Goal: Task Accomplishment & Management: Use online tool/utility

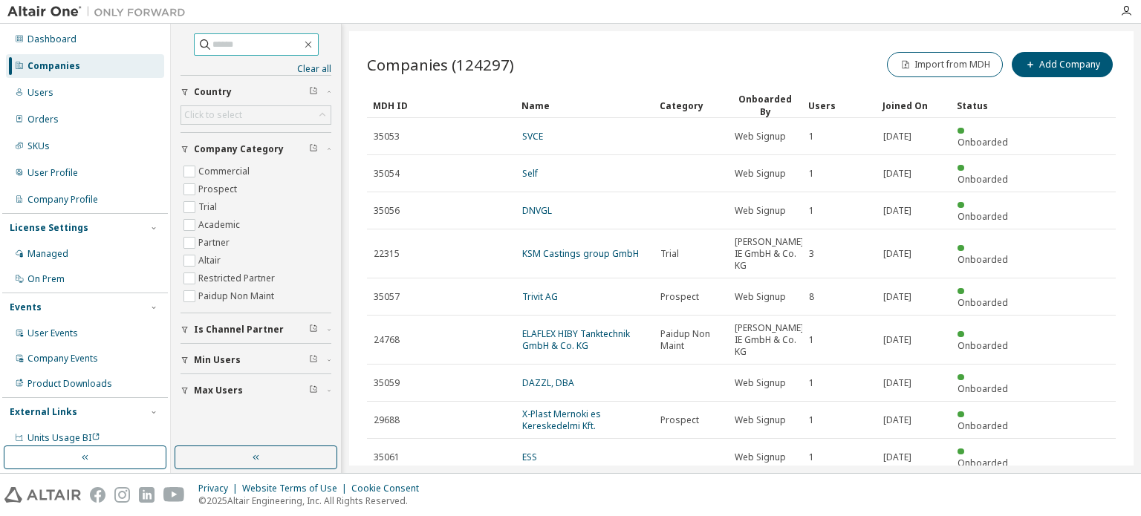
click at [235, 48] on input "text" at bounding box center [256, 44] width 89 height 15
paste input "*******"
drag, startPoint x: 238, startPoint y: 49, endPoint x: 192, endPoint y: 47, distance: 45.4
click at [194, 47] on span "*******" at bounding box center [256, 44] width 125 height 22
type input "**********"
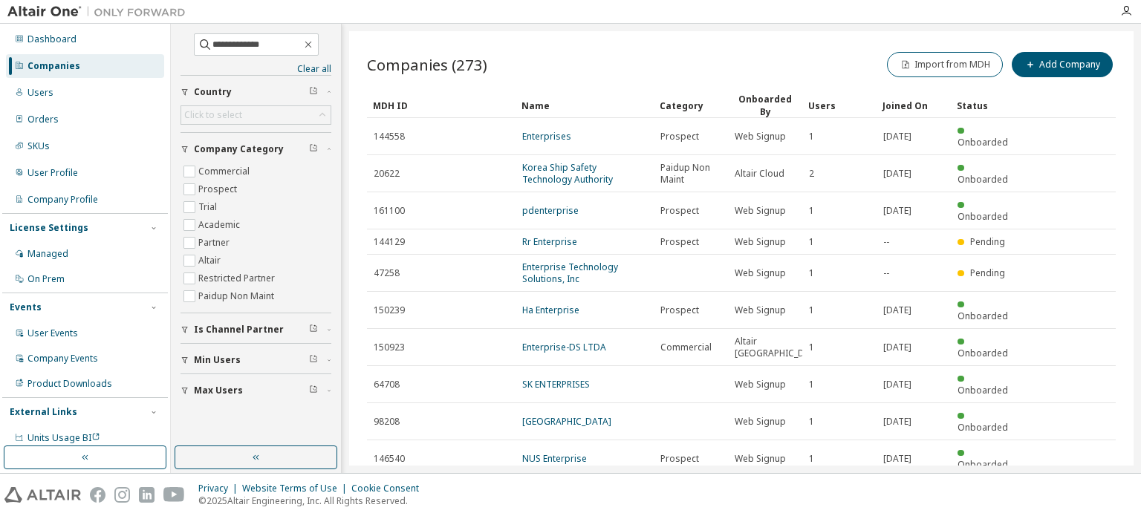
click at [1072, 487] on icon "button" at bounding box center [1078, 496] width 18 height 18
type input "*"
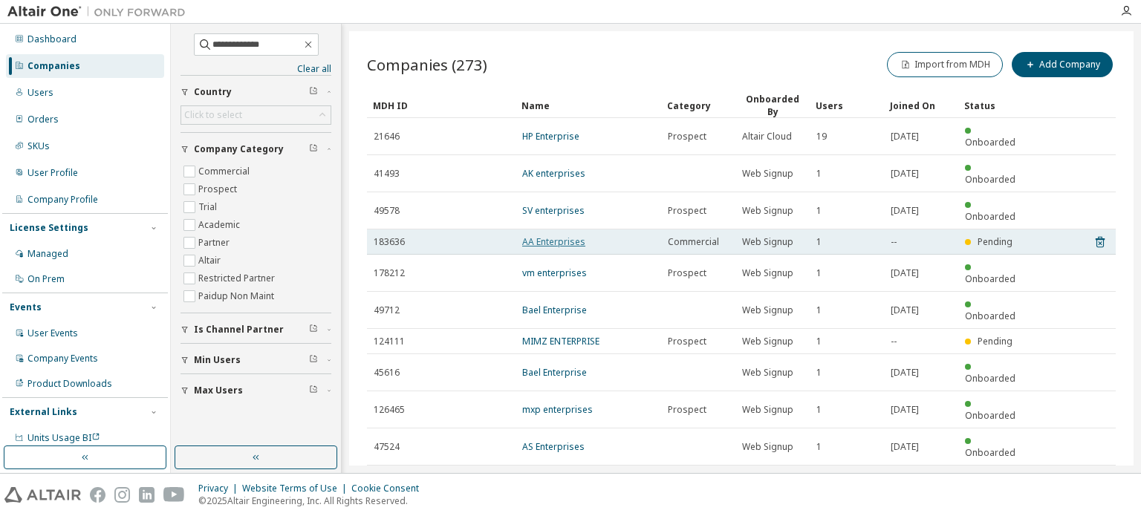
click at [567, 236] on link "AA Enterprises" at bounding box center [553, 242] width 63 height 13
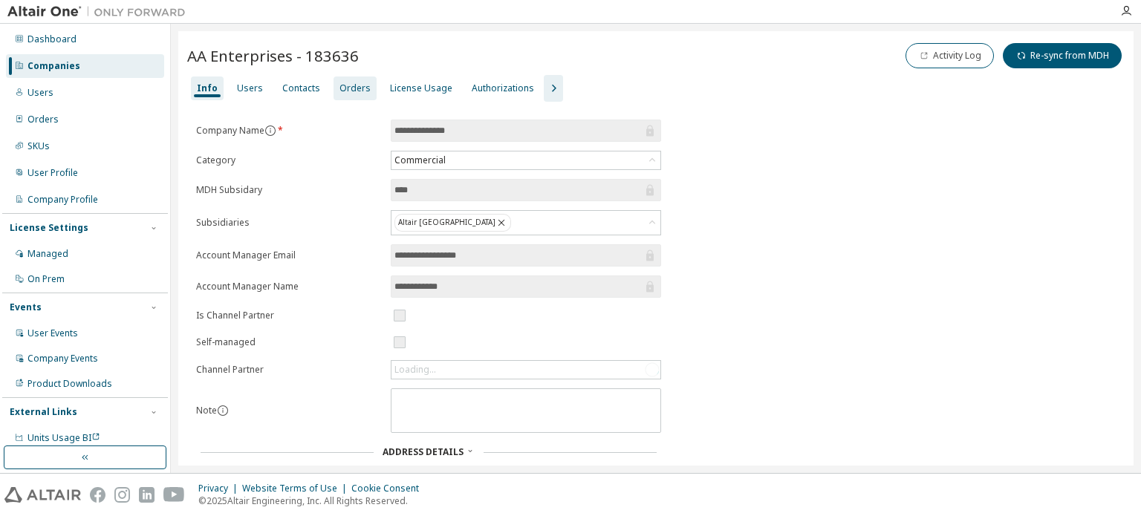
click at [345, 90] on div "Orders" at bounding box center [355, 88] width 31 height 12
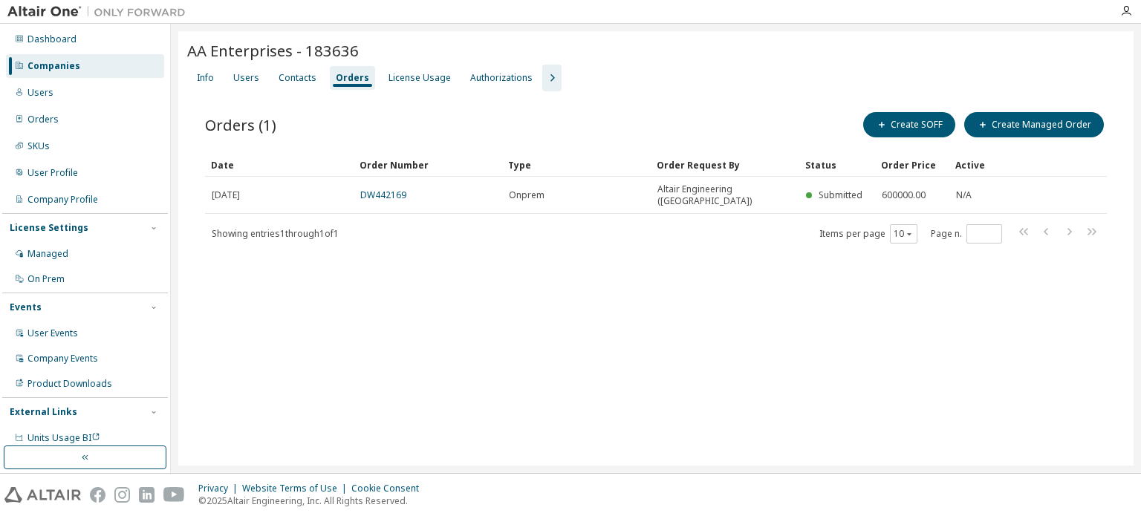
click at [765, 308] on div "AA Enterprises - 183636 Clear Load Save Save As Field Operator Value Select fil…" at bounding box center [655, 248] width 955 height 435
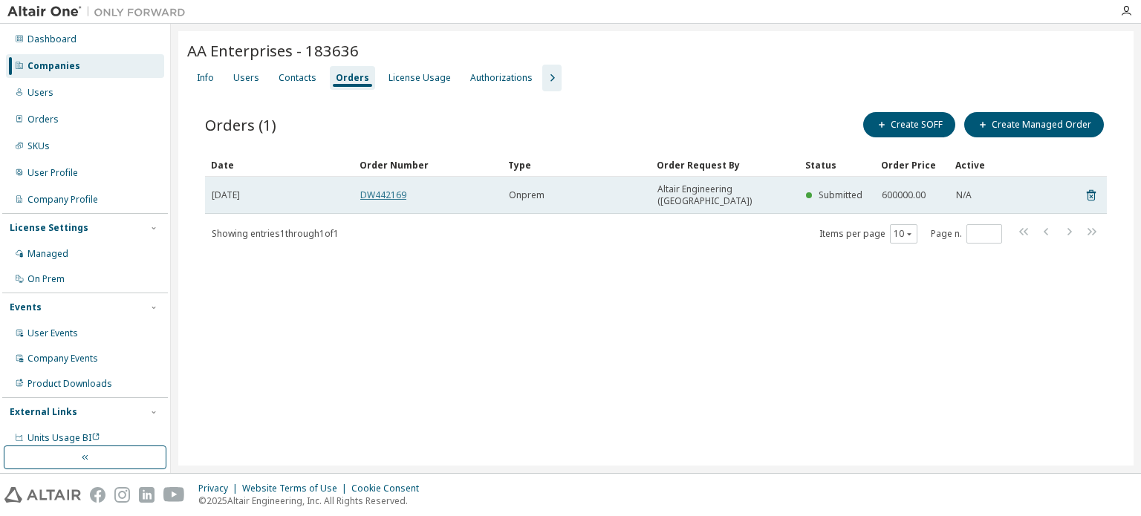
click at [374, 189] on link "DW442169" at bounding box center [383, 195] width 46 height 13
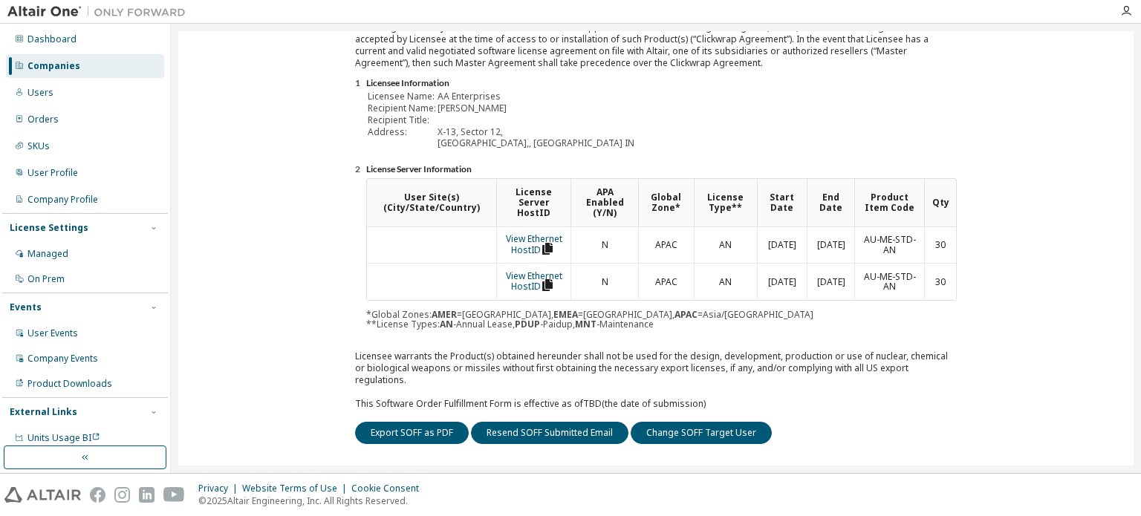
scroll to position [260, 0]
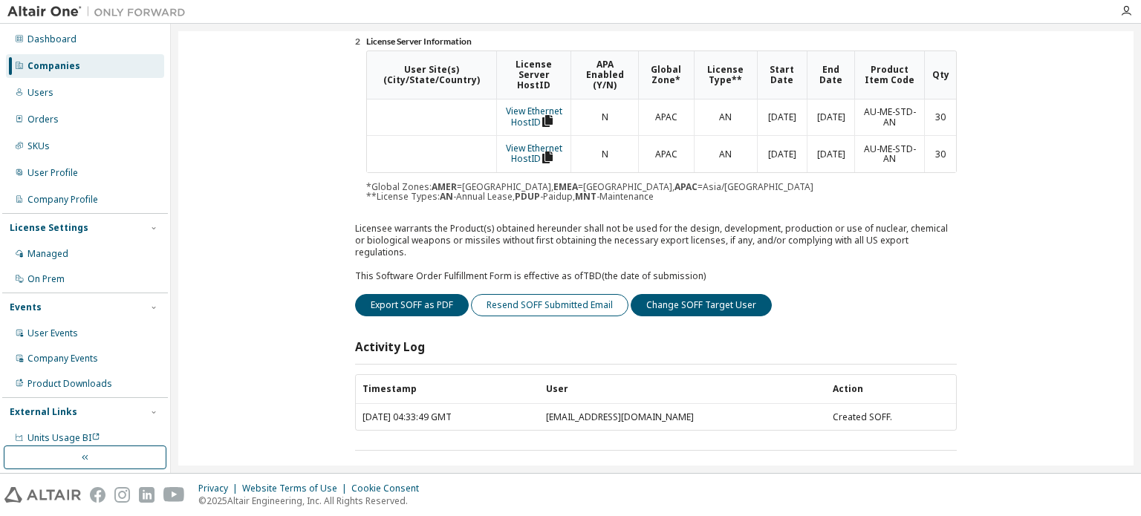
click at [560, 296] on button "Resend SOFF Submitted Email" at bounding box center [549, 305] width 157 height 22
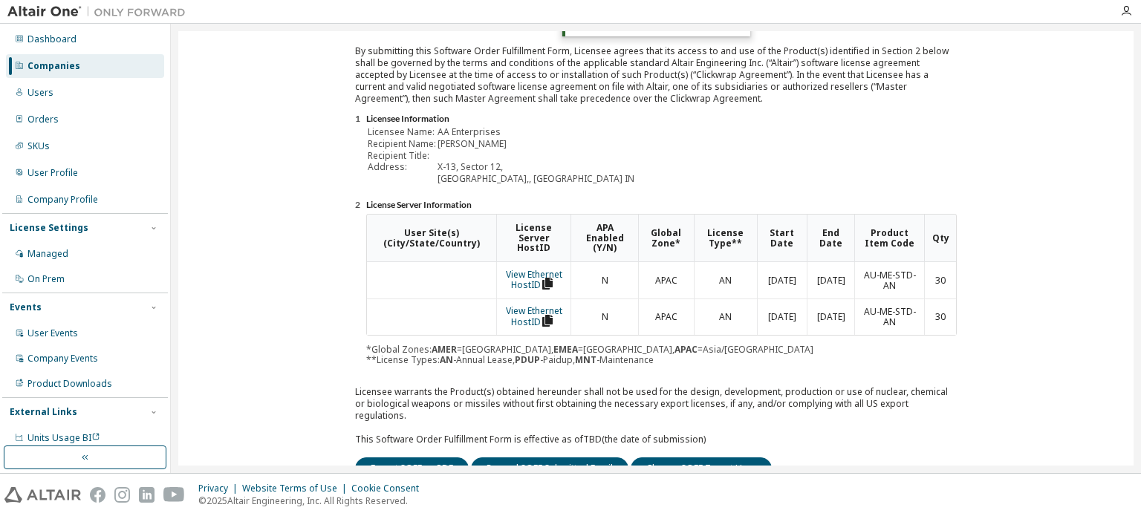
scroll to position [0, 0]
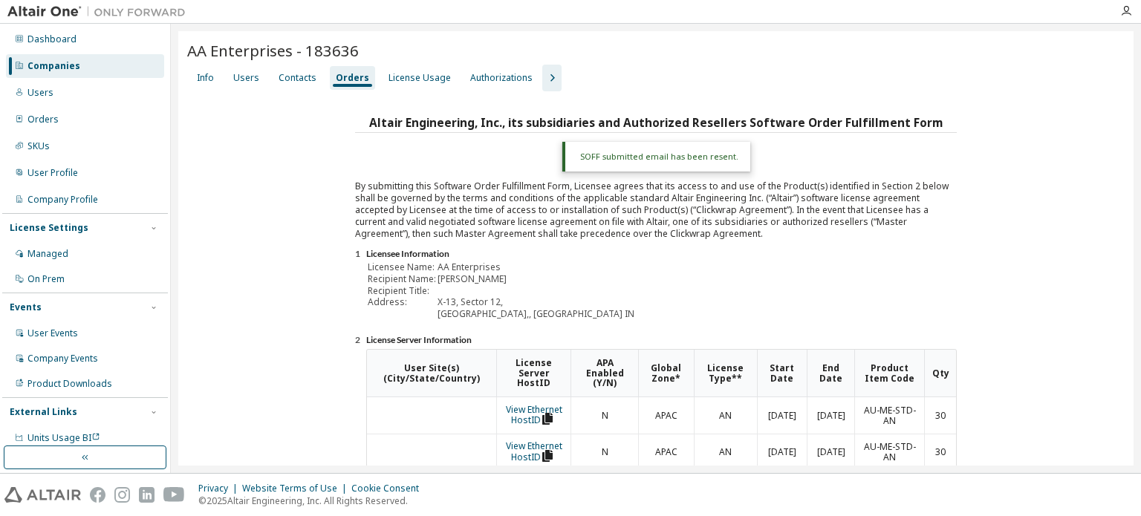
click at [92, 62] on div "Companies" at bounding box center [85, 66] width 158 height 24
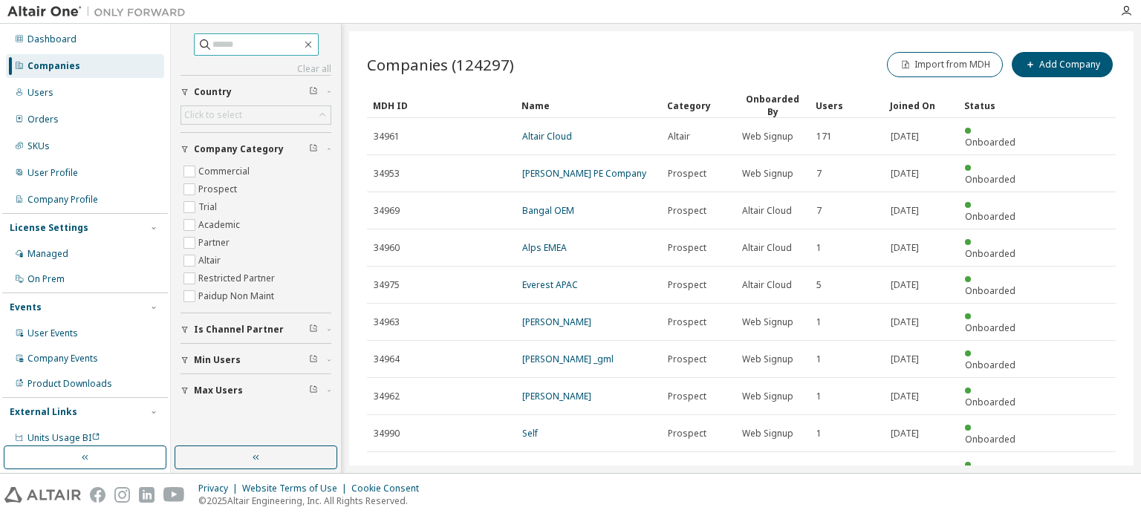
click at [256, 45] on input "text" at bounding box center [256, 44] width 89 height 15
paste input "**********"
type input "**********"
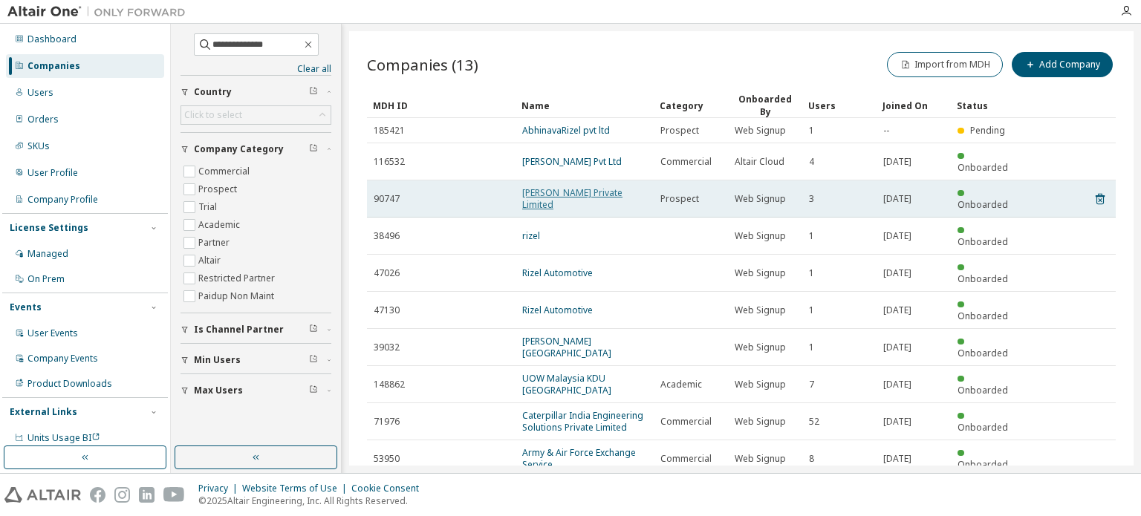
click at [568, 186] on link "[PERSON_NAME] Private Limited" at bounding box center [572, 198] width 100 height 25
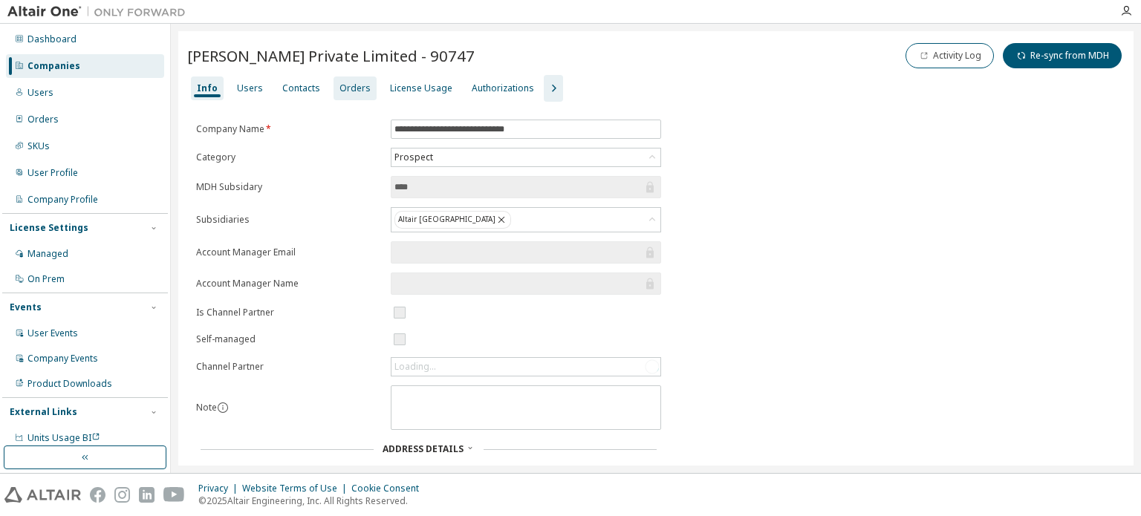
click at [356, 89] on div "Orders" at bounding box center [355, 88] width 31 height 12
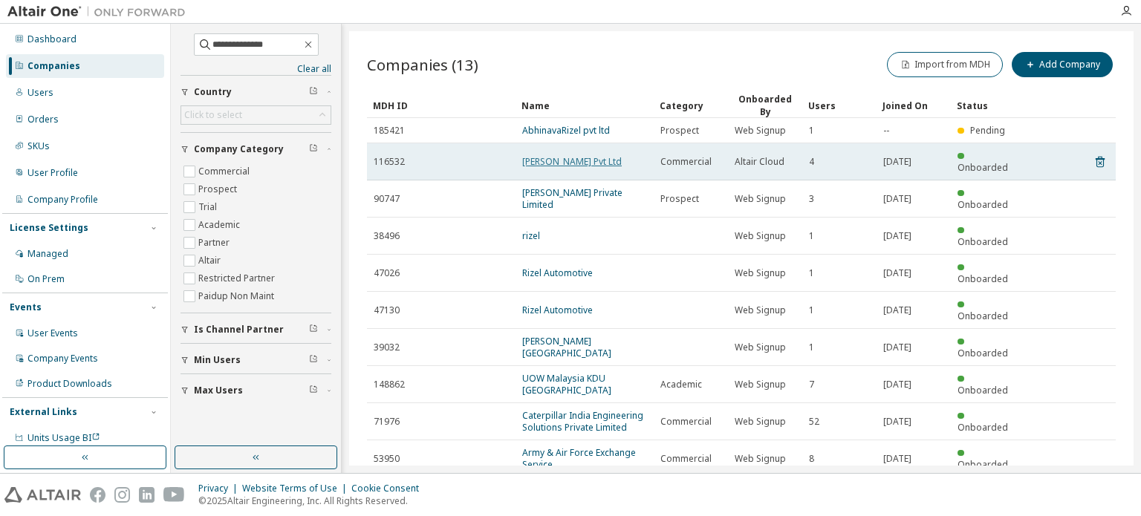
click at [594, 158] on link "[PERSON_NAME] Pvt Ltd" at bounding box center [572, 161] width 100 height 13
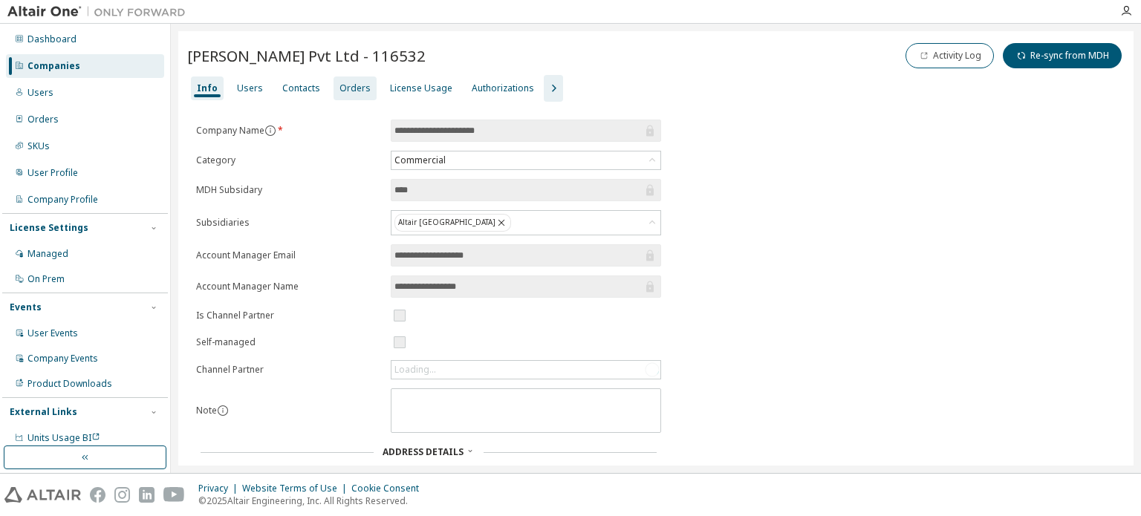
click at [340, 93] on div "Orders" at bounding box center [355, 88] width 31 height 12
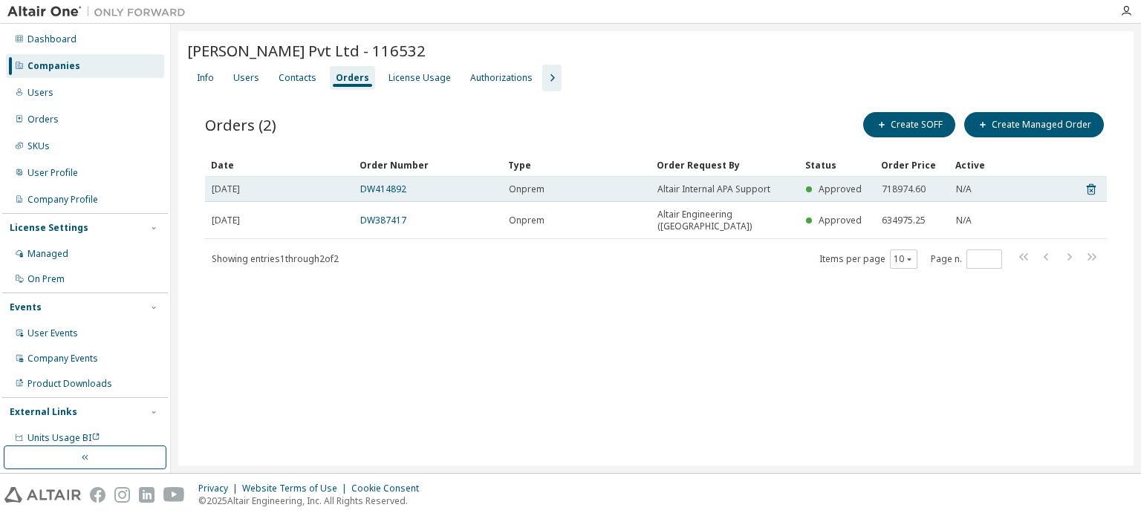
click at [240, 186] on span "[DATE]" at bounding box center [226, 190] width 28 height 12
click at [392, 189] on link "DW414892" at bounding box center [383, 189] width 46 height 13
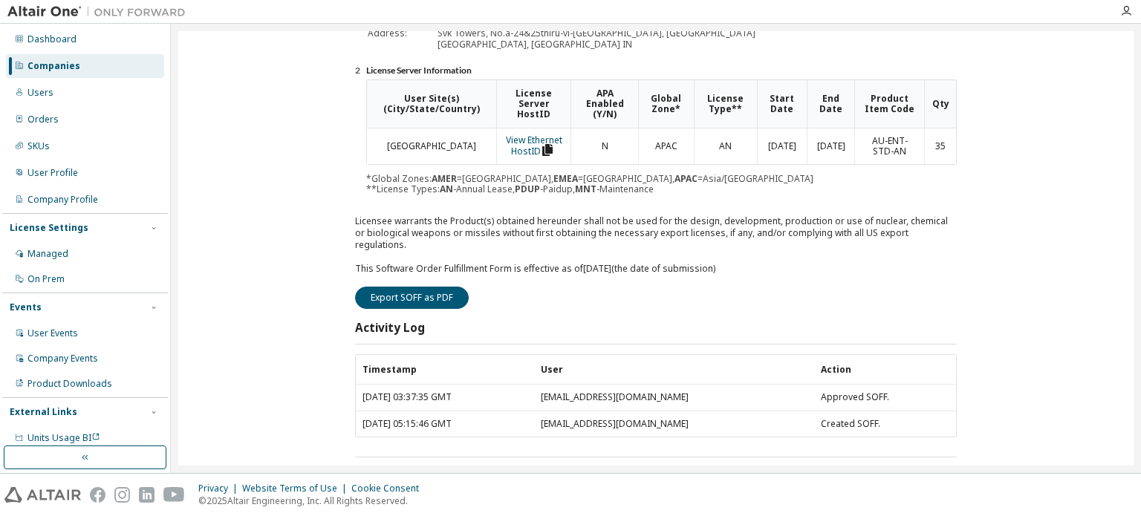
scroll to position [238, 0]
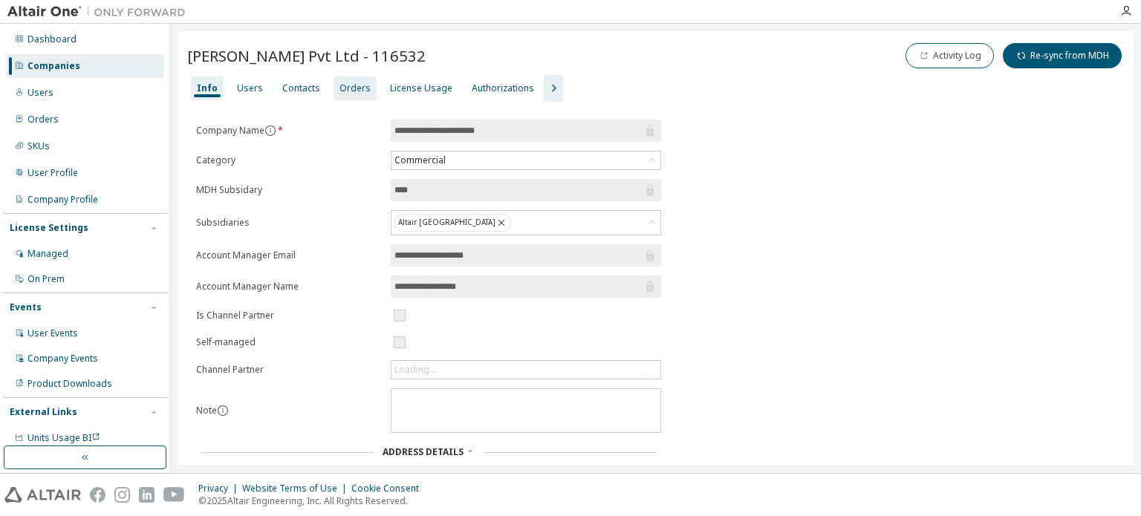
click at [340, 82] on div "Orders" at bounding box center [355, 88] width 31 height 12
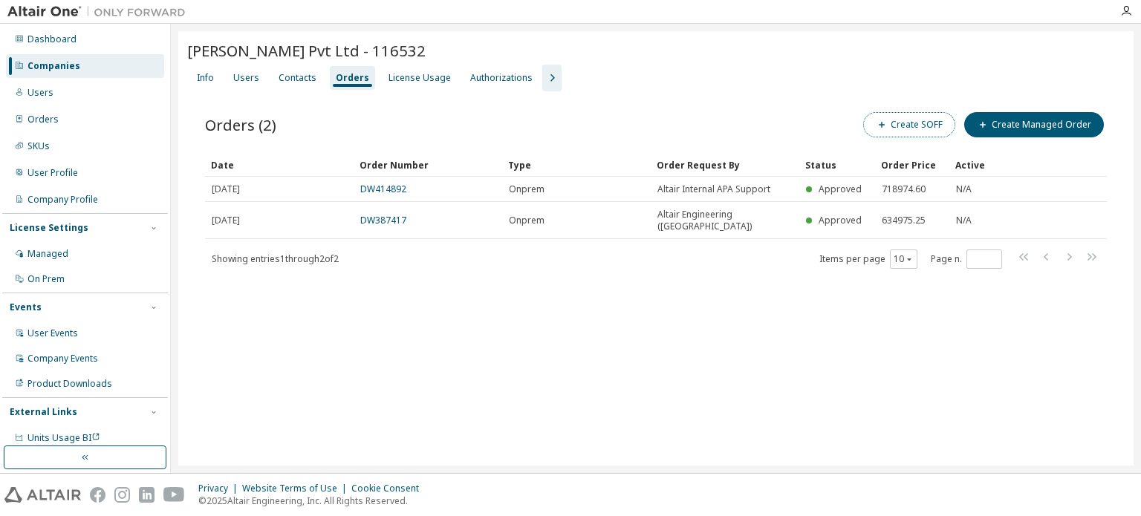
click at [931, 120] on button "Create SOFF" at bounding box center [909, 124] width 92 height 25
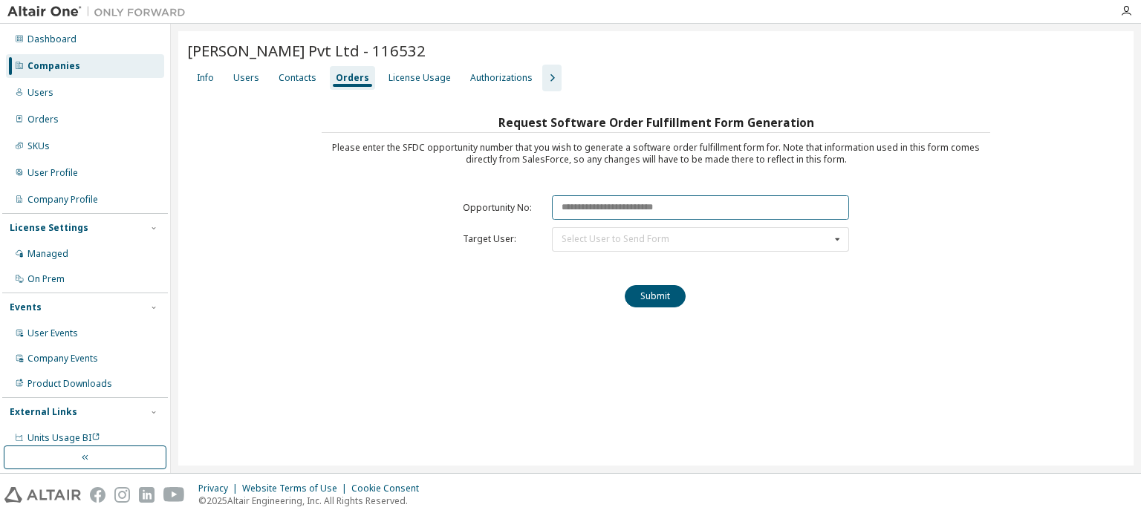
click at [776, 207] on input "text" at bounding box center [700, 207] width 297 height 25
paste input "********"
type input "********"
click at [707, 240] on div "Select User to Send Form" at bounding box center [700, 239] width 297 height 25
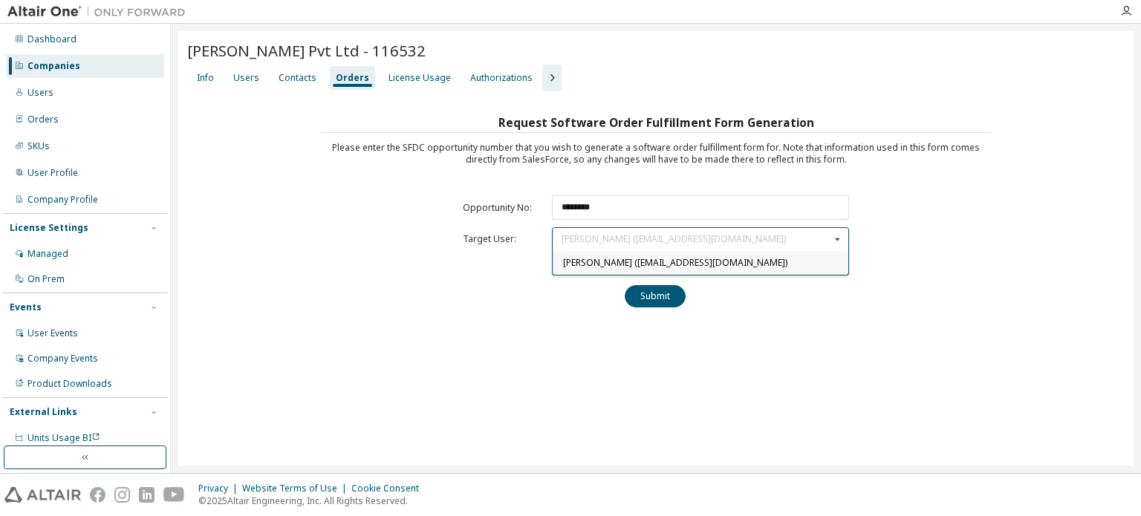
click at [725, 240] on div "[PERSON_NAME] ([EMAIL_ADDRESS][DOMAIN_NAME]) [PERSON_NAME] ([EMAIL_ADDRESS][DOM…" at bounding box center [700, 239] width 297 height 25
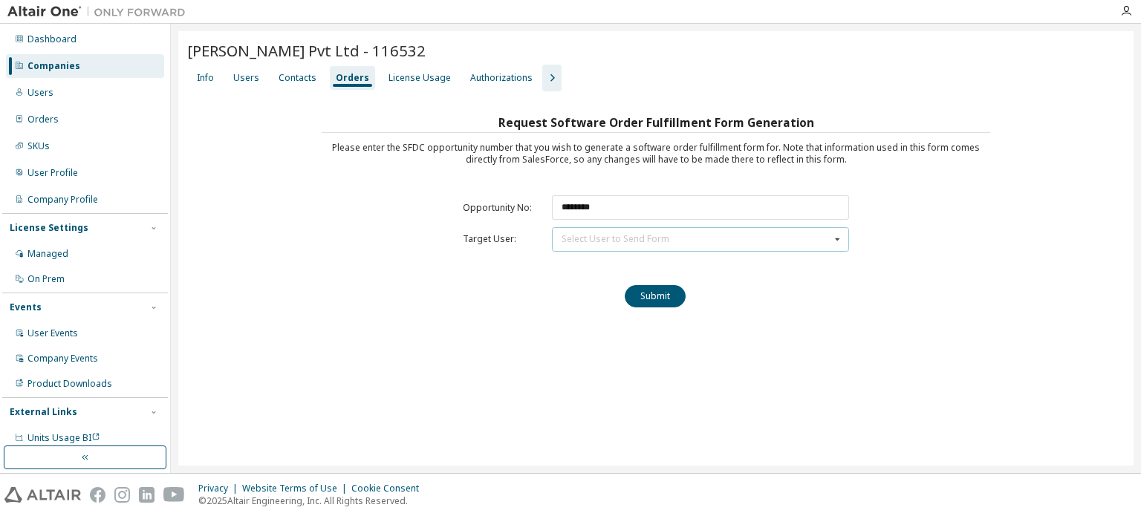
click at [725, 240] on div "Select User to Send Form [PERSON_NAME] ([EMAIL_ADDRESS][DOMAIN_NAME])" at bounding box center [700, 239] width 297 height 25
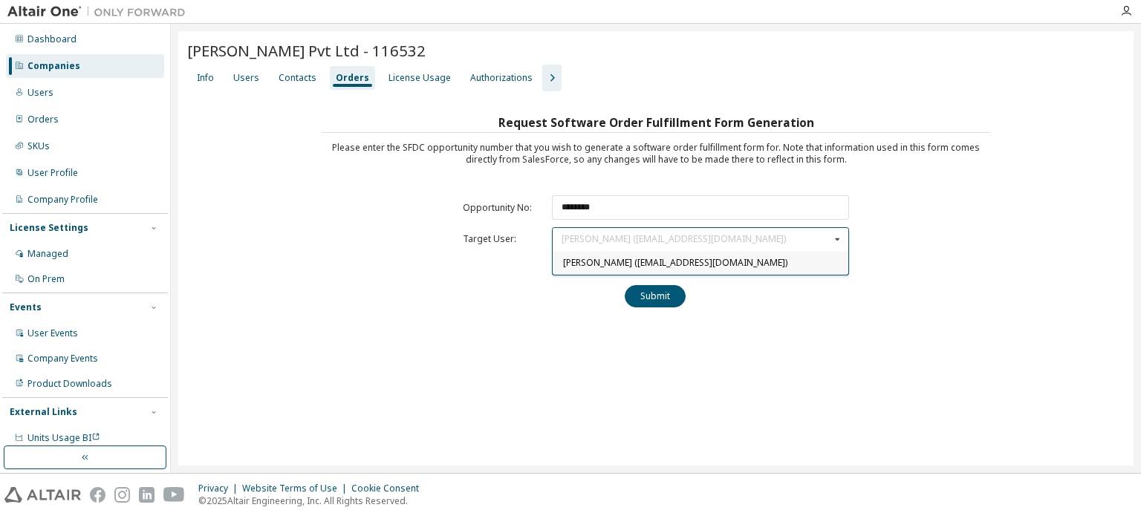
click at [722, 264] on div "[PERSON_NAME] ([EMAIL_ADDRESS][DOMAIN_NAME])" at bounding box center [701, 263] width 296 height 24
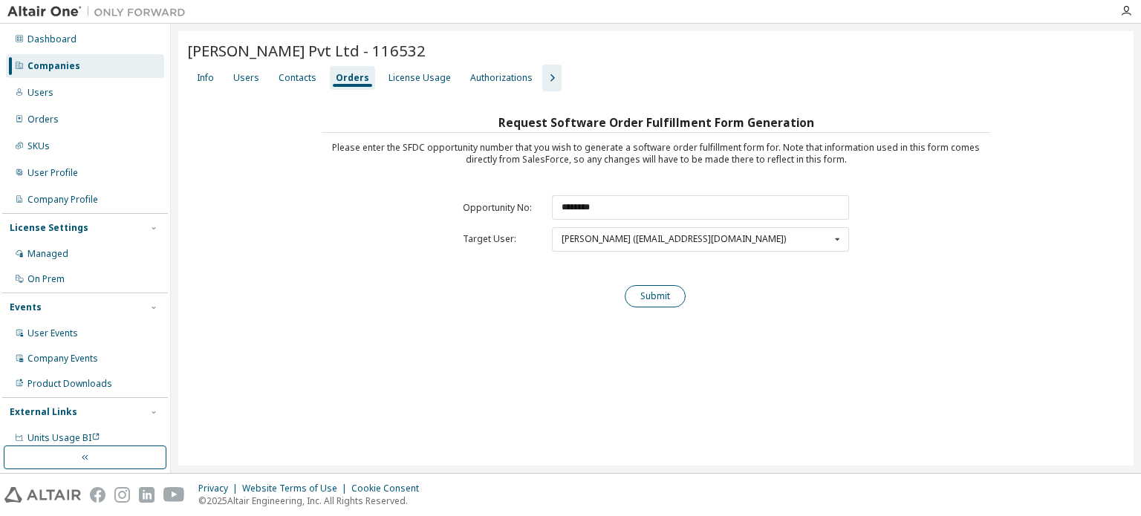
click at [661, 293] on button "Submit" at bounding box center [655, 296] width 61 height 22
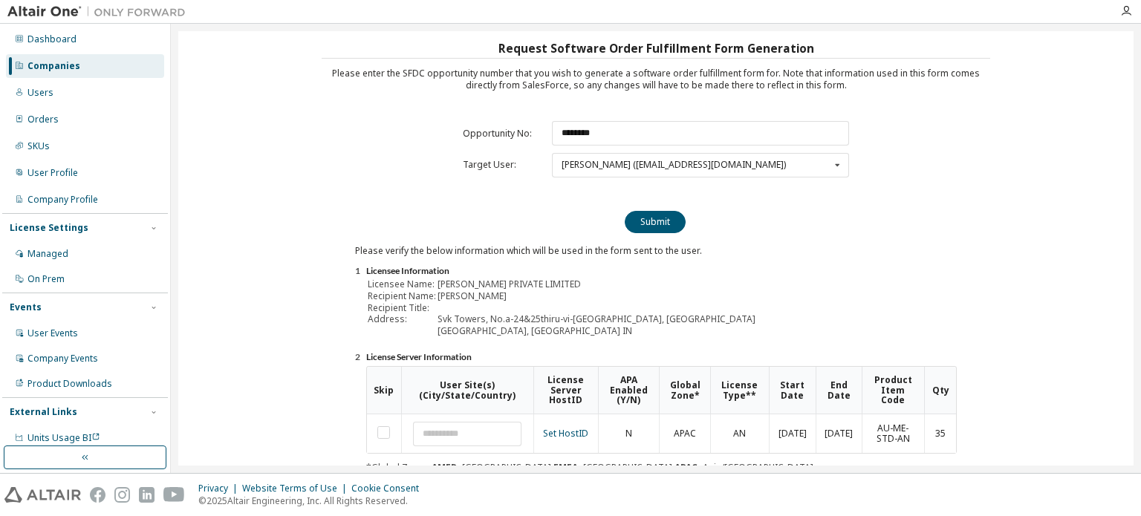
scroll to position [164, 0]
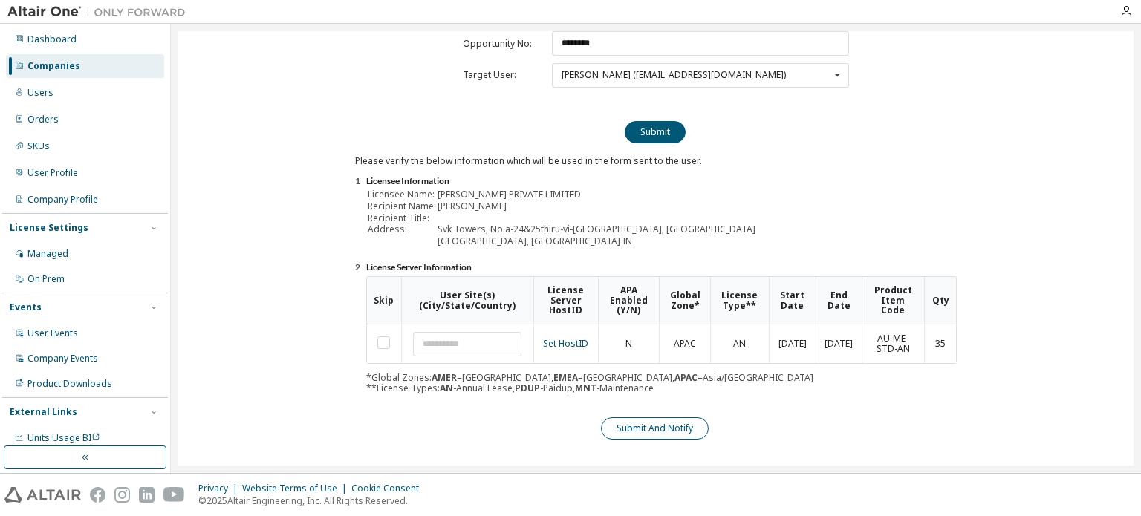
click at [692, 422] on button "Submit And Notify" at bounding box center [655, 429] width 108 height 22
